Goal: Information Seeking & Learning: Learn about a topic

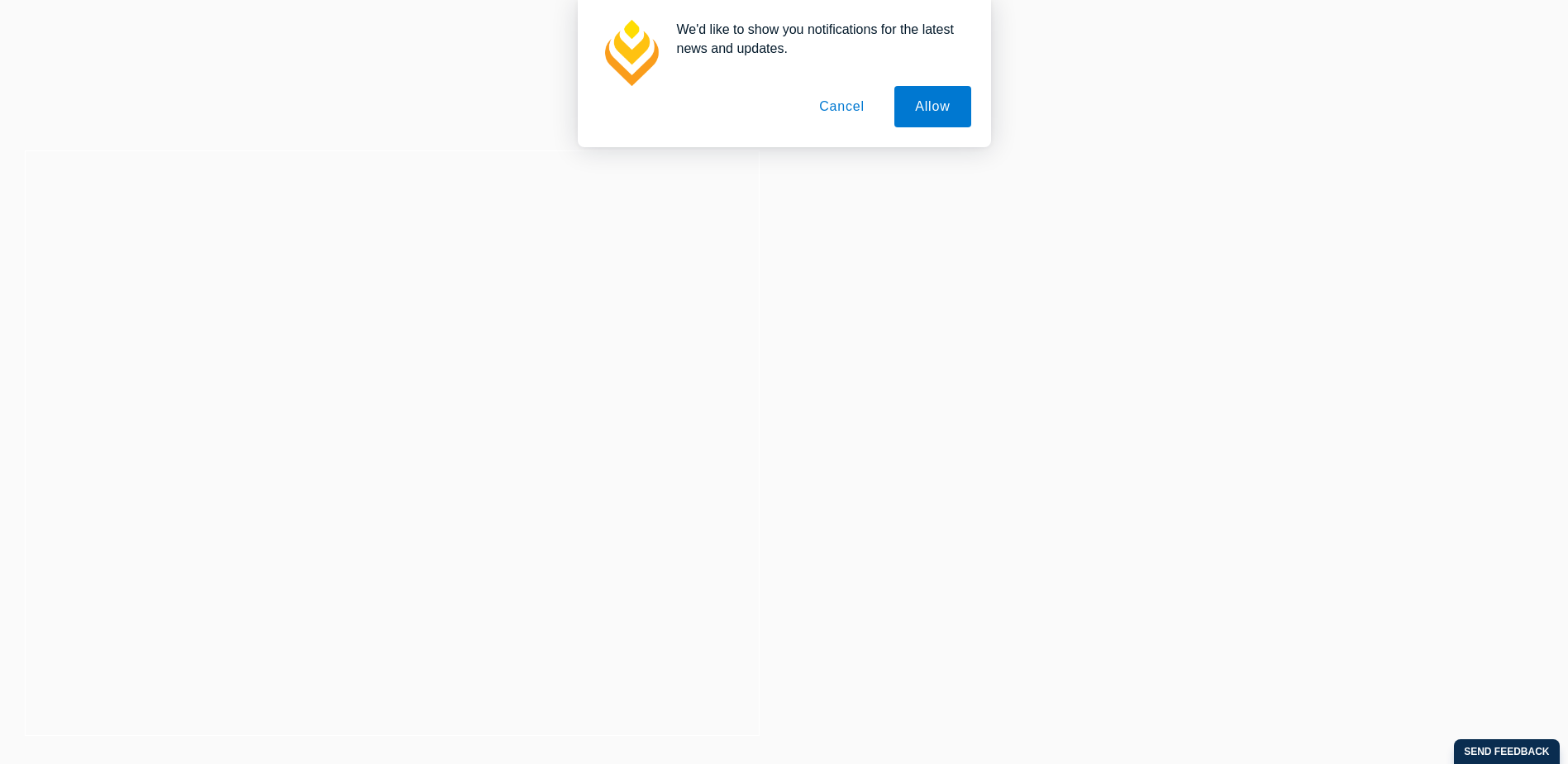
click at [844, 107] on button "Cancel" at bounding box center [841, 107] width 86 height 42
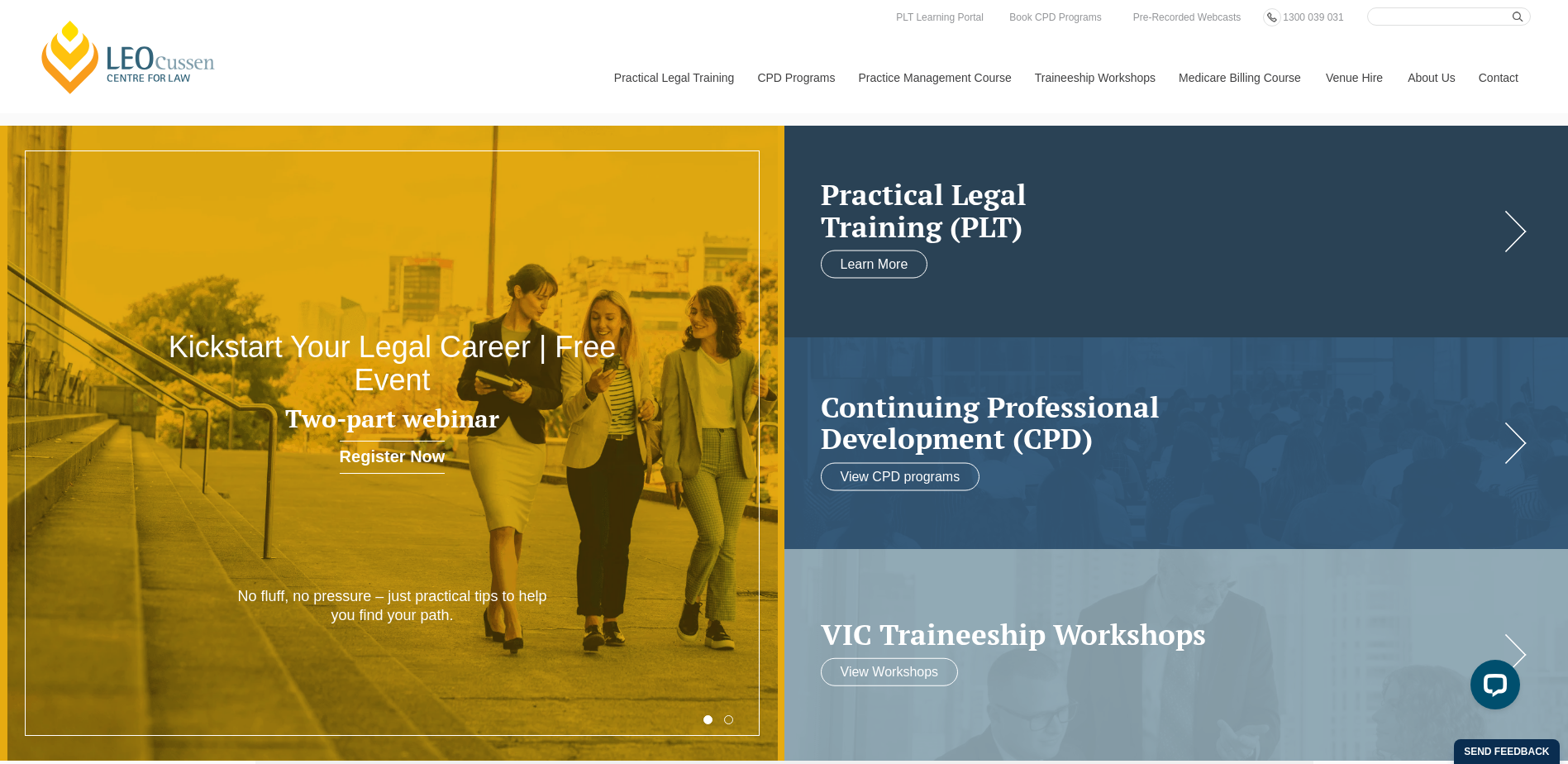
click at [1506, 231] on div "Practical Legal Training (PLT) Learn More" at bounding box center [1177, 230] width 784 height 212
click at [1516, 238] on div "Practical Legal Training (PLT) Learn More" at bounding box center [1177, 230] width 784 height 212
click at [876, 275] on link "Learn More" at bounding box center [874, 264] width 107 height 28
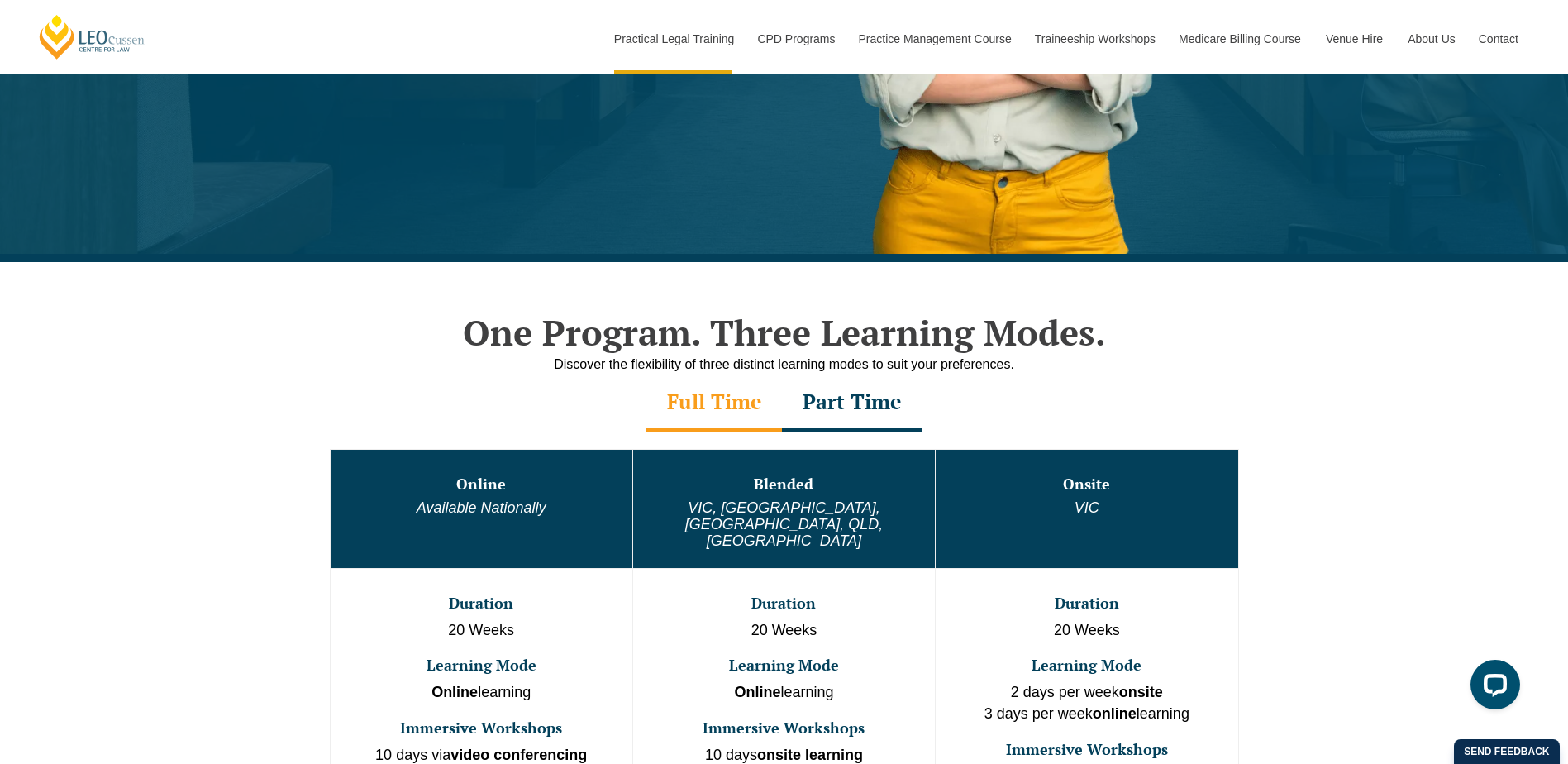
click at [864, 401] on div "Part Time" at bounding box center [851, 403] width 140 height 58
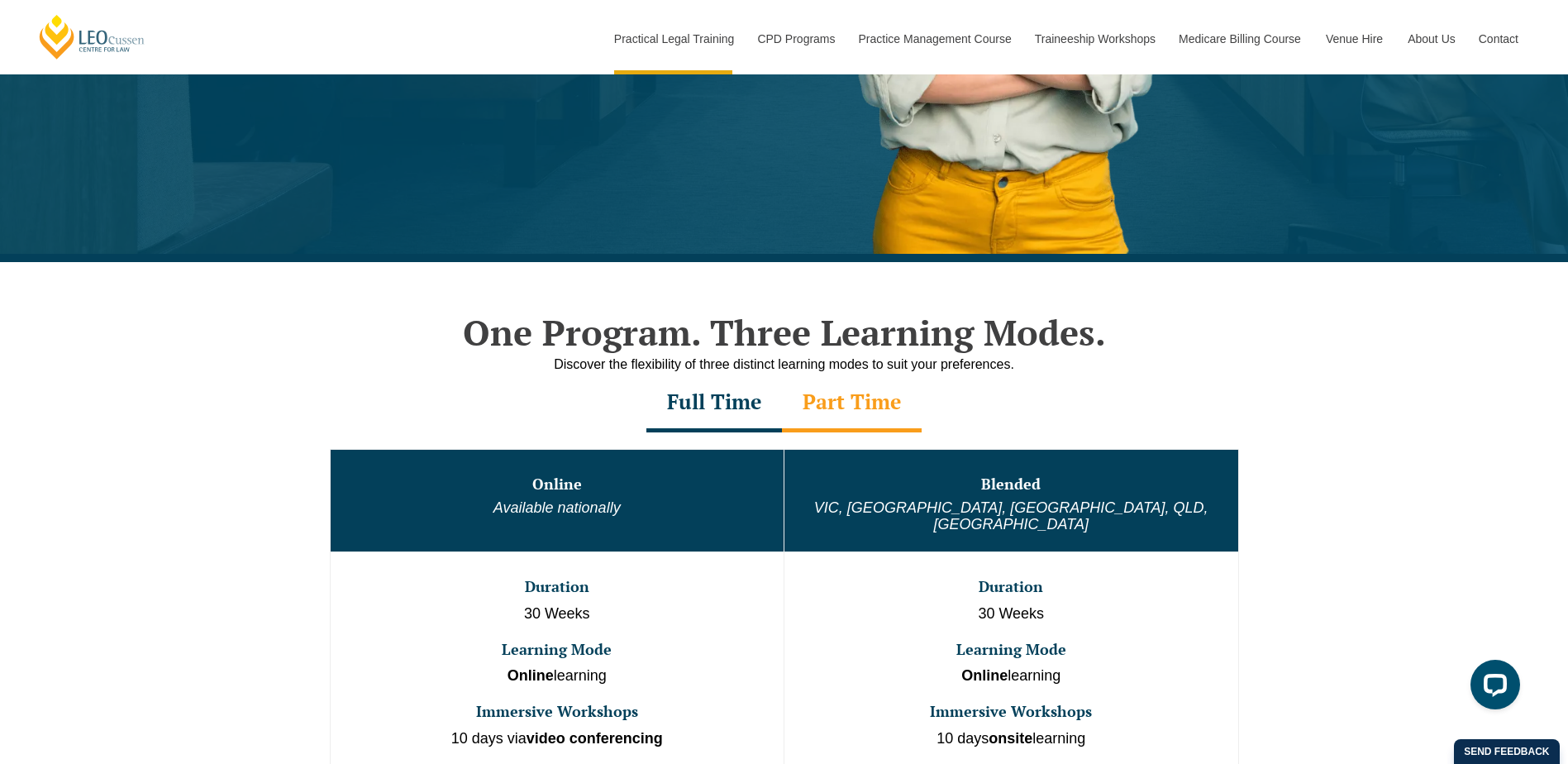
click at [729, 401] on div "Full Time" at bounding box center [714, 403] width 135 height 58
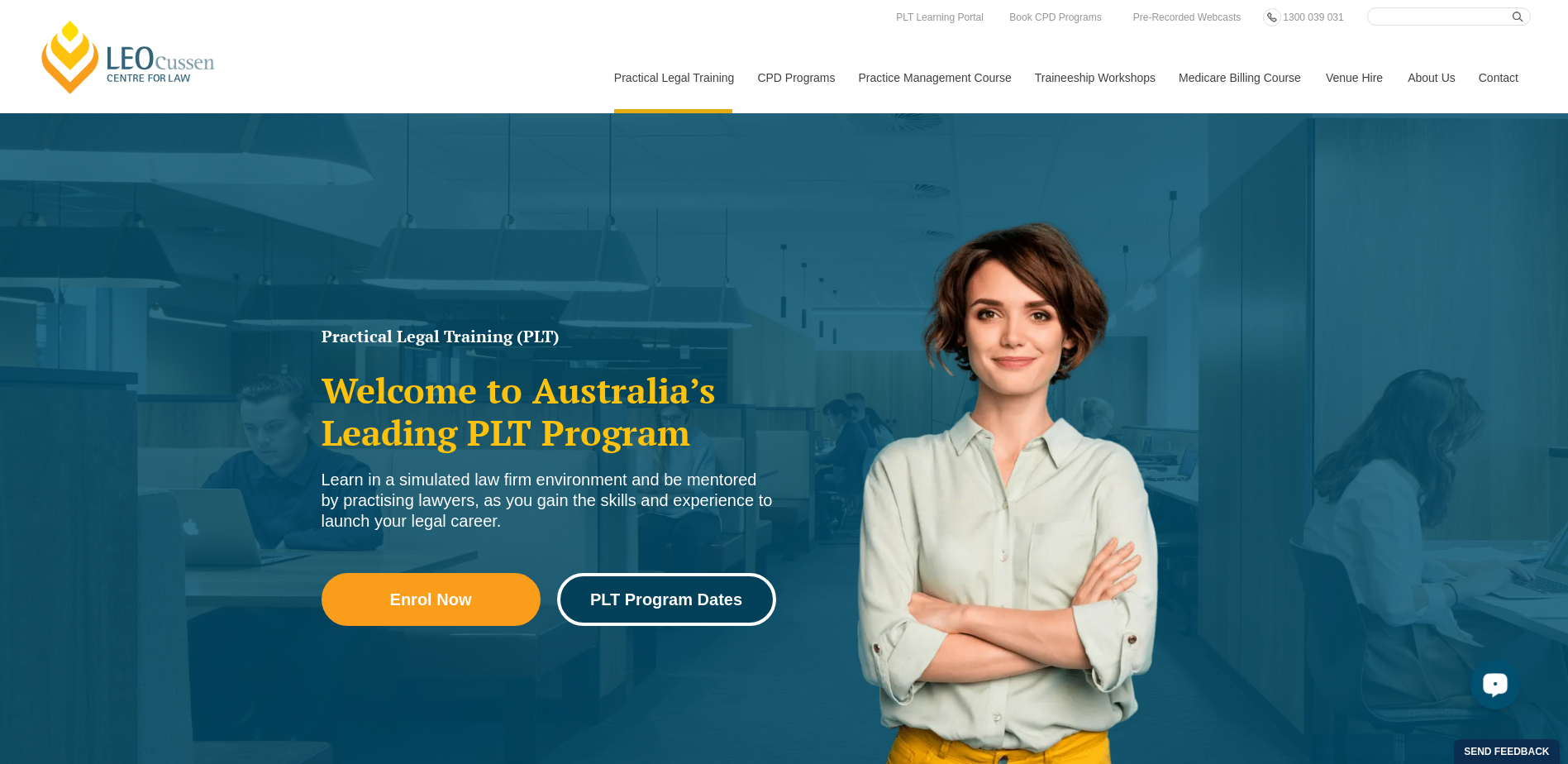
click at [672, 601] on span "PLT Program Dates" at bounding box center [665, 599] width 152 height 17
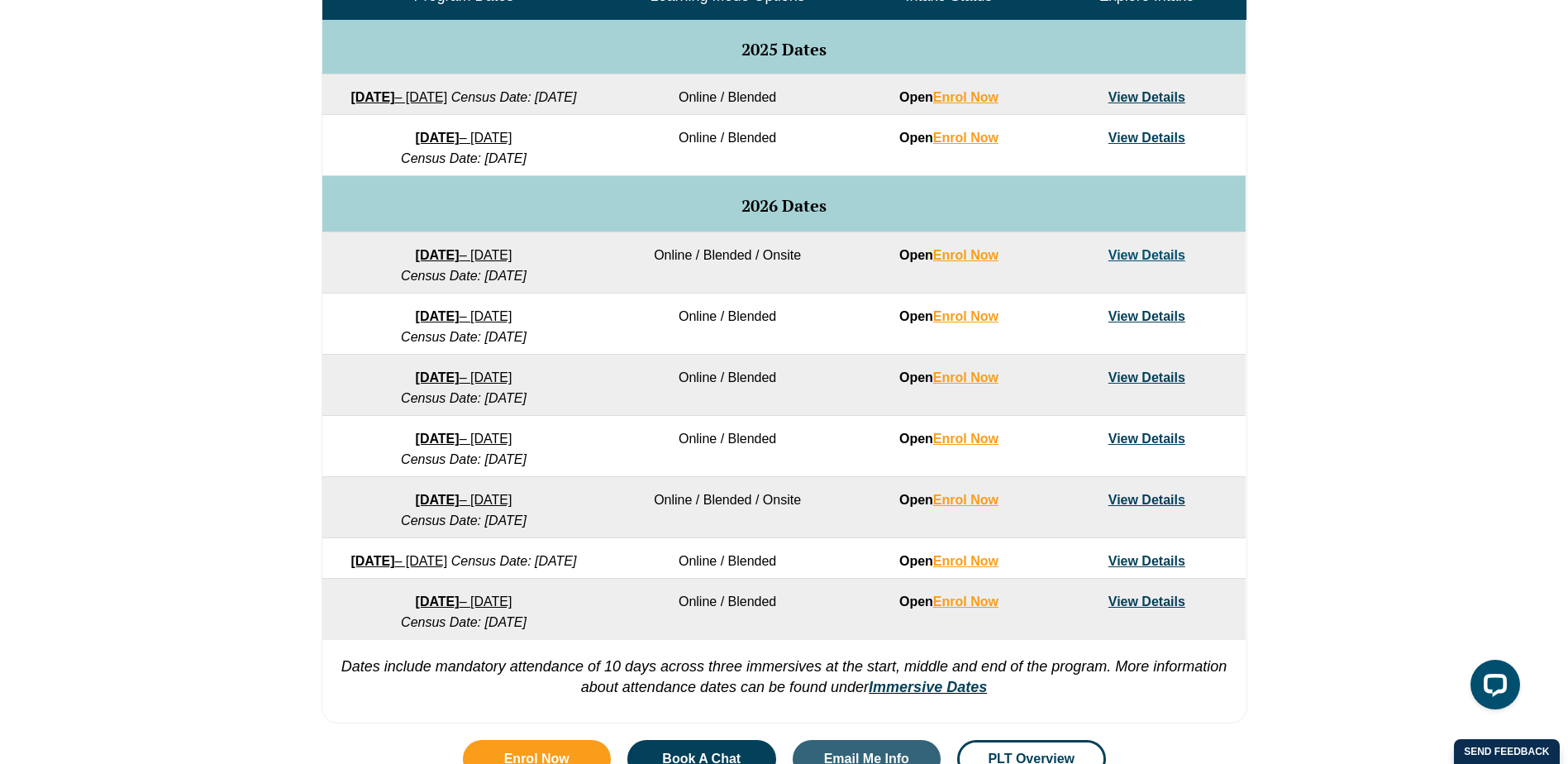
scroll to position [1079, 0]
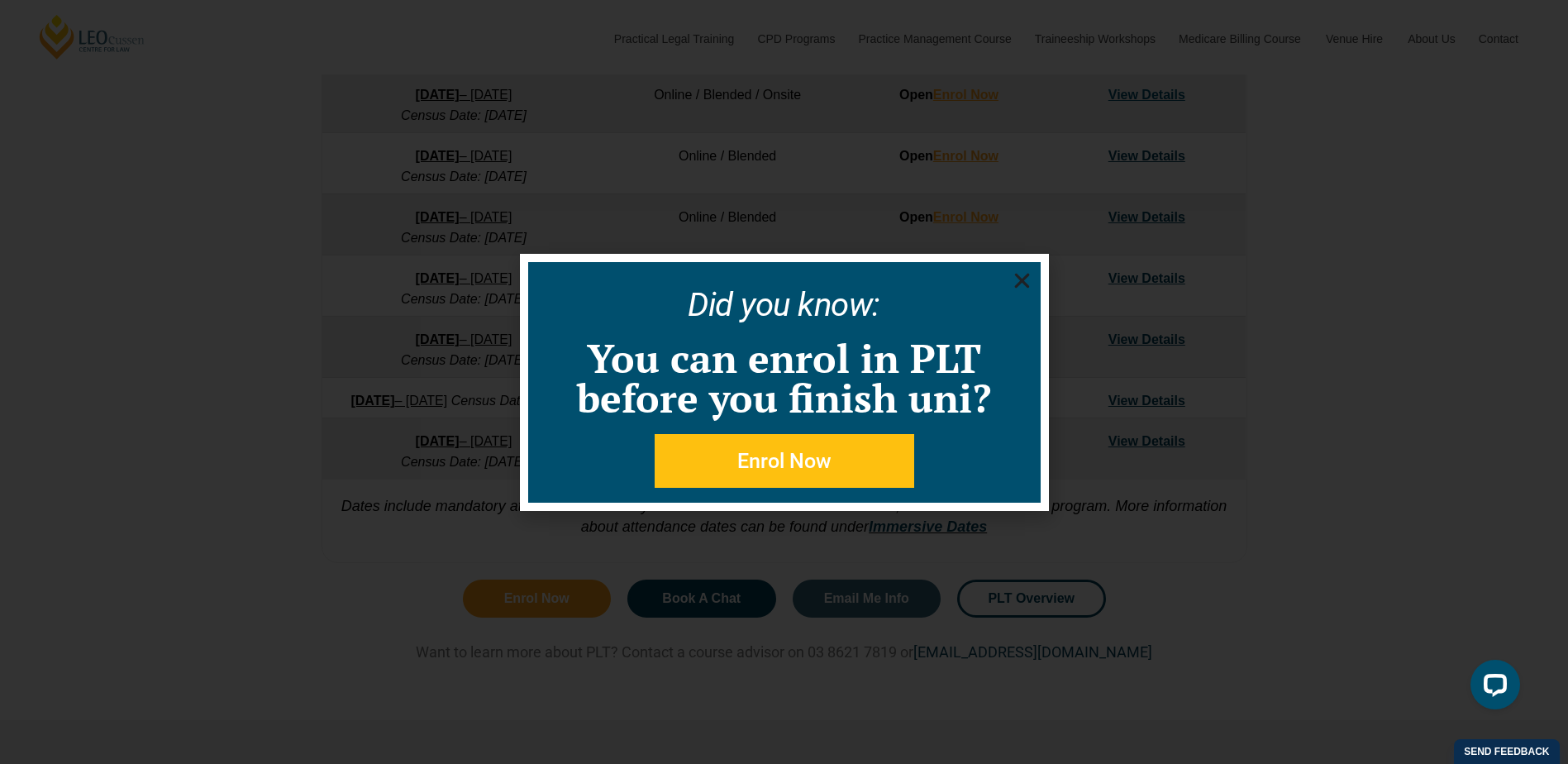
click at [1026, 287] on icon "Close" at bounding box center [1022, 280] width 21 height 21
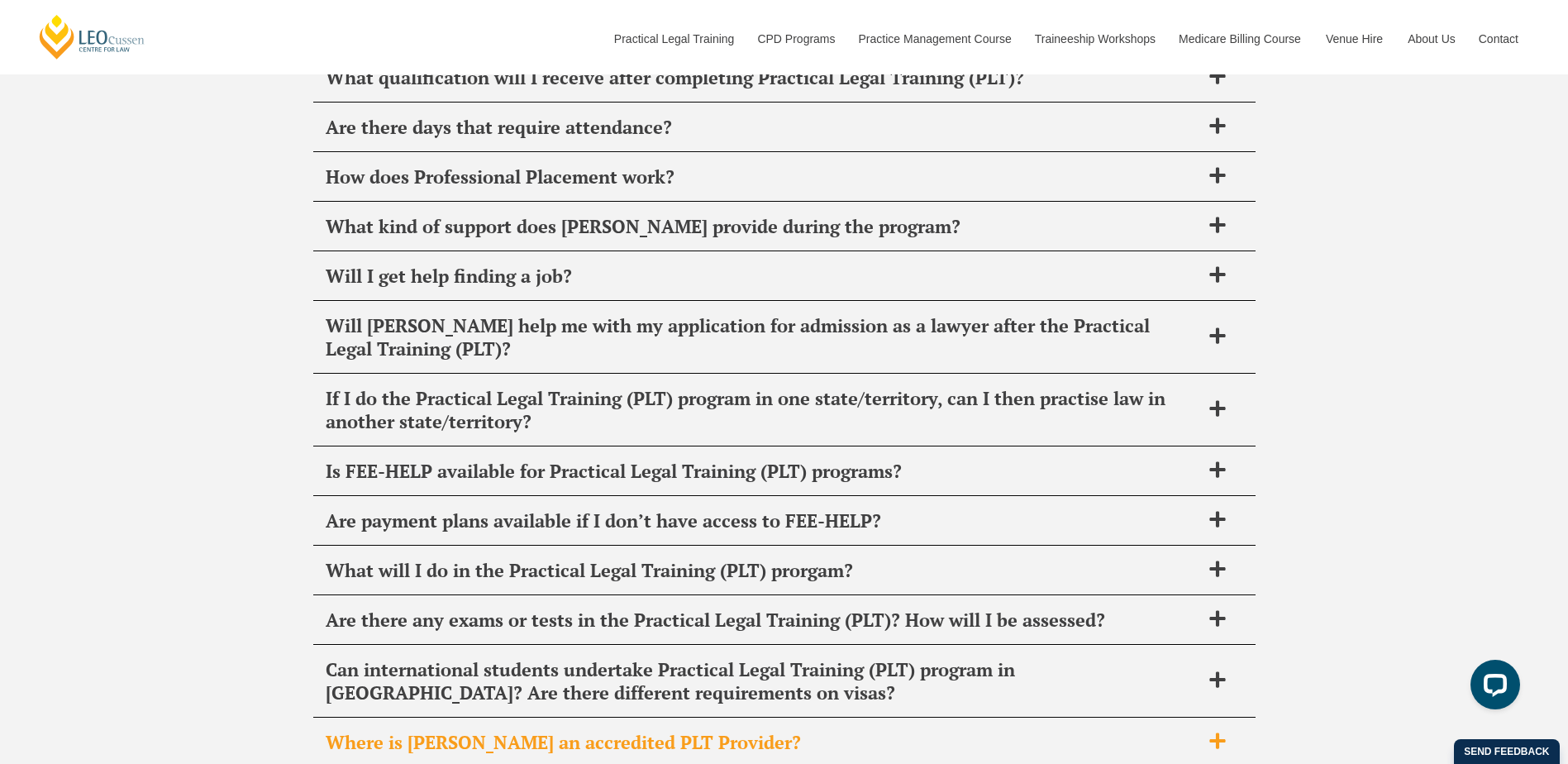
scroll to position [6621, 0]
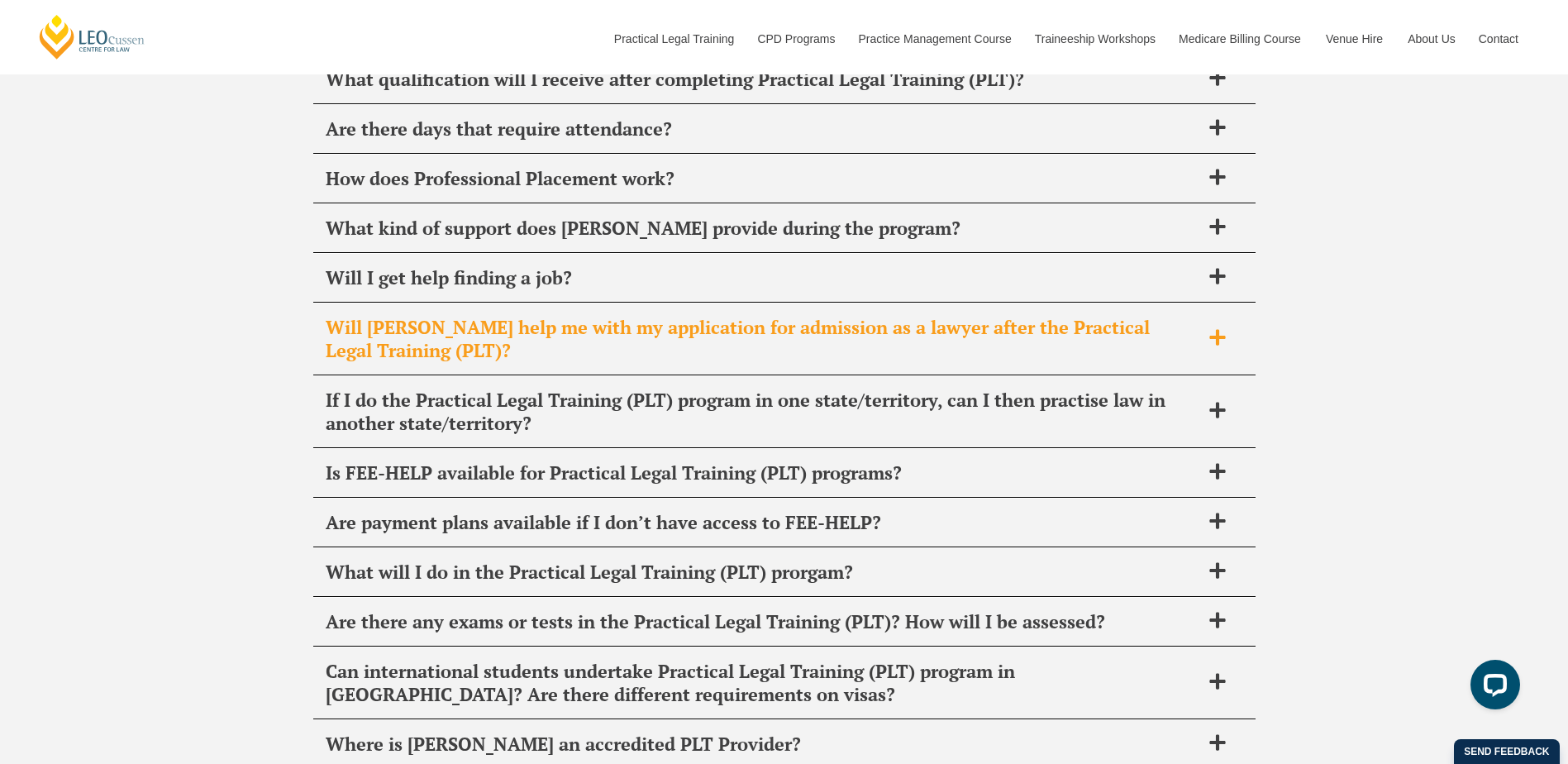
click at [1196, 342] on span "Will Leo Cussen help me with my application for admission as a lawyer after the…" at bounding box center [763, 339] width 874 height 47
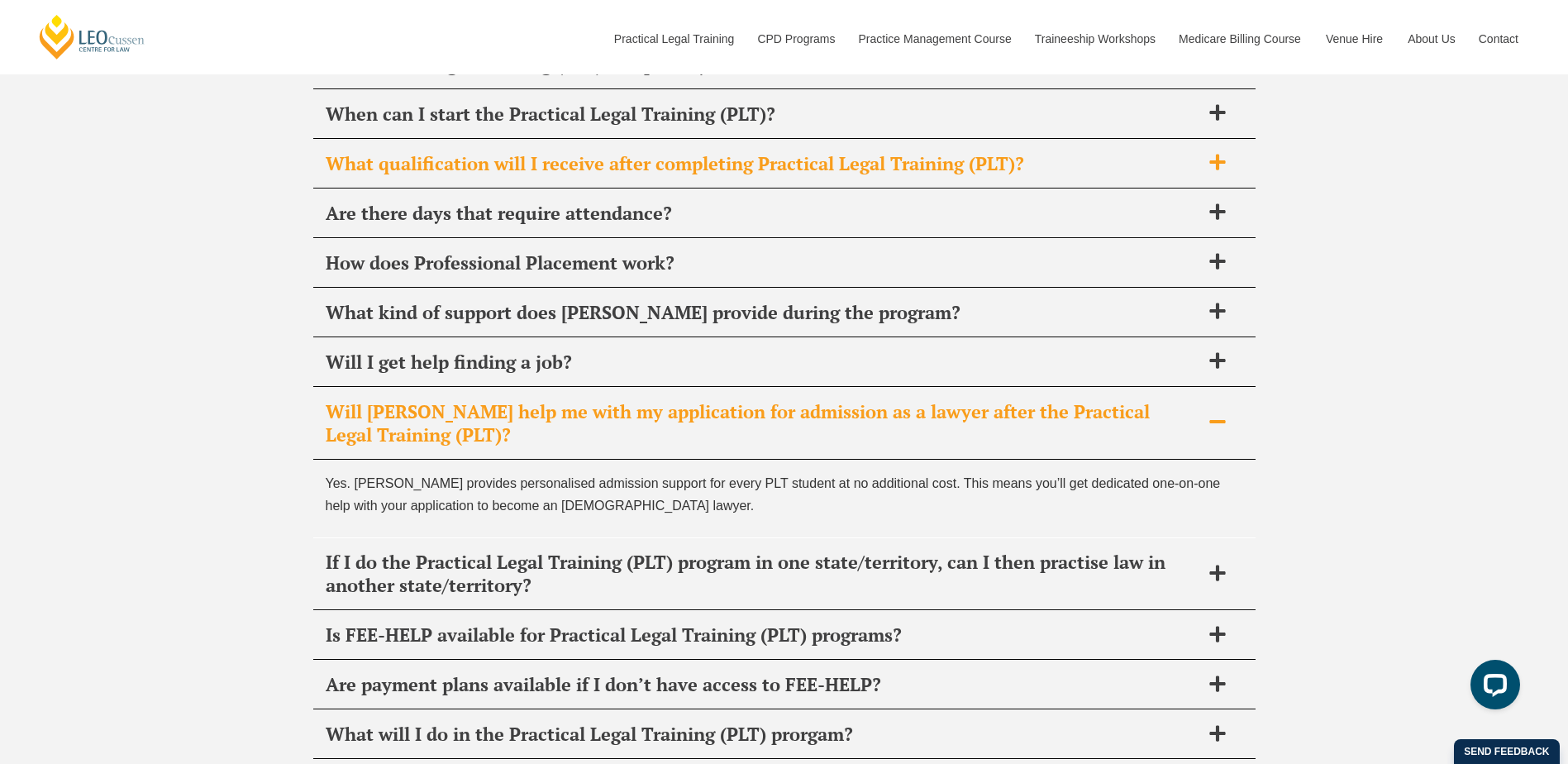
scroll to position [6537, 0]
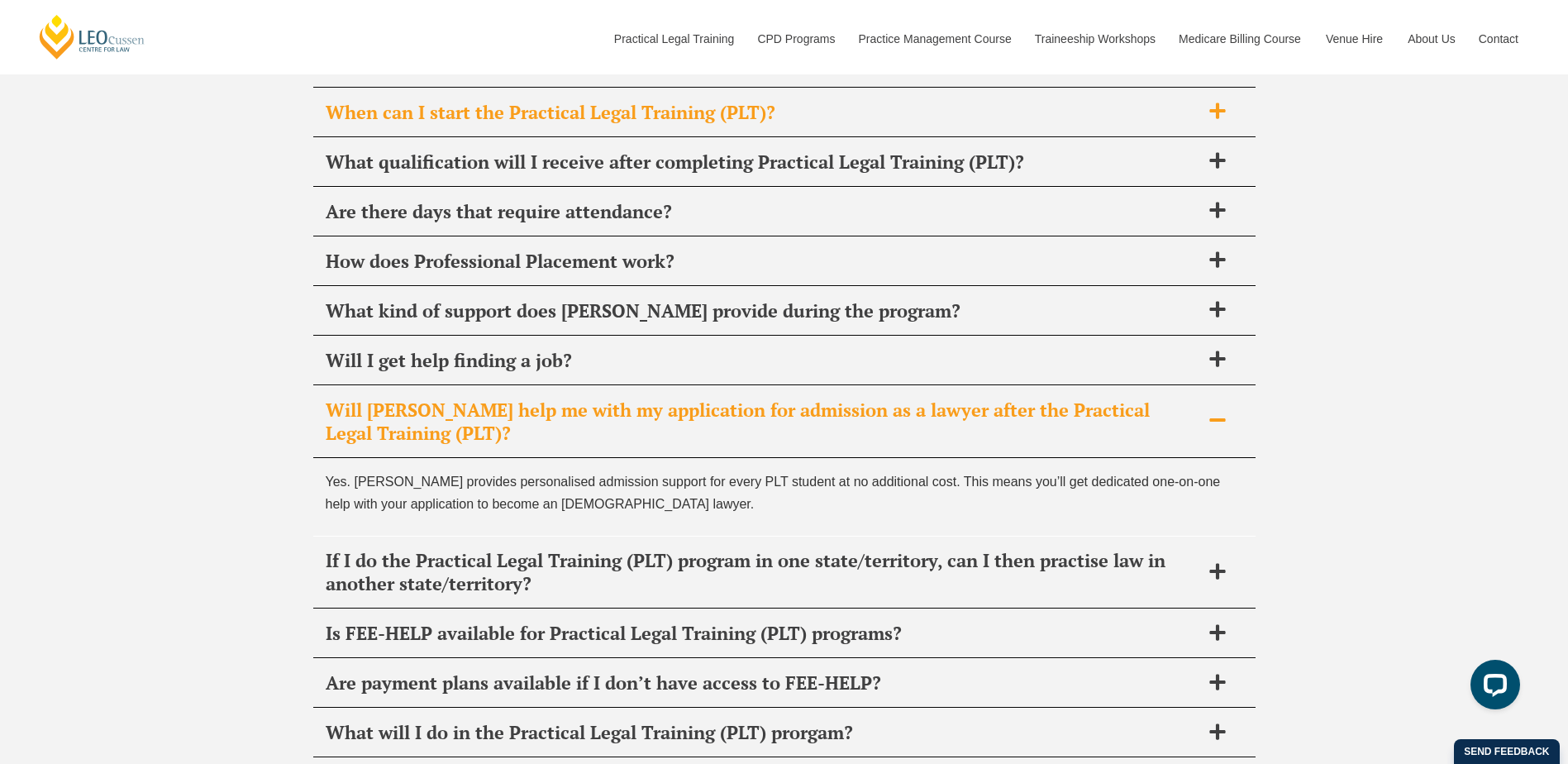
click at [462, 112] on span "When can I start the Practical Legal Training (PLT)?" at bounding box center [763, 112] width 874 height 23
